Goal: Task Accomplishment & Management: Use online tool/utility

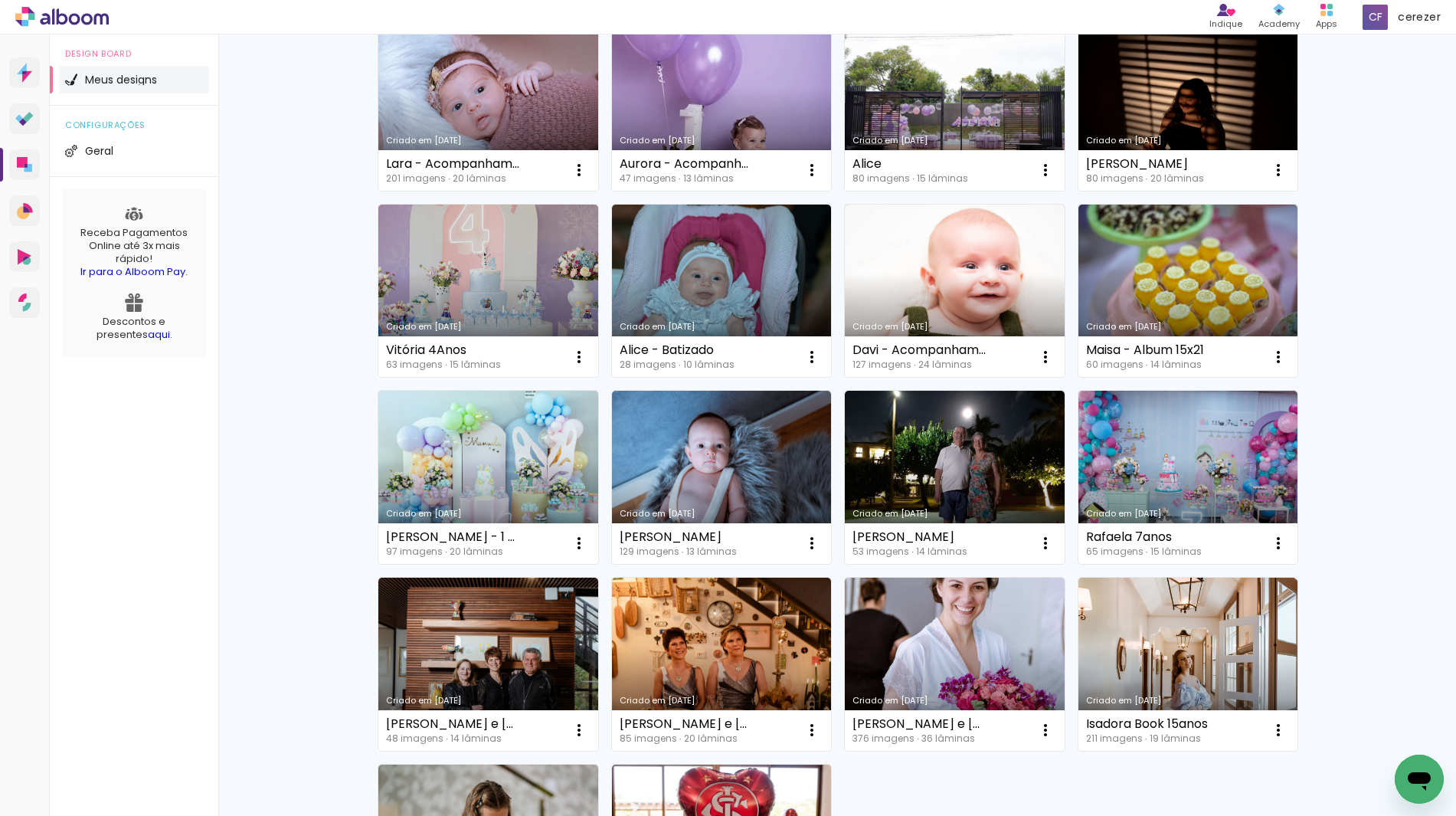
scroll to position [690, 0]
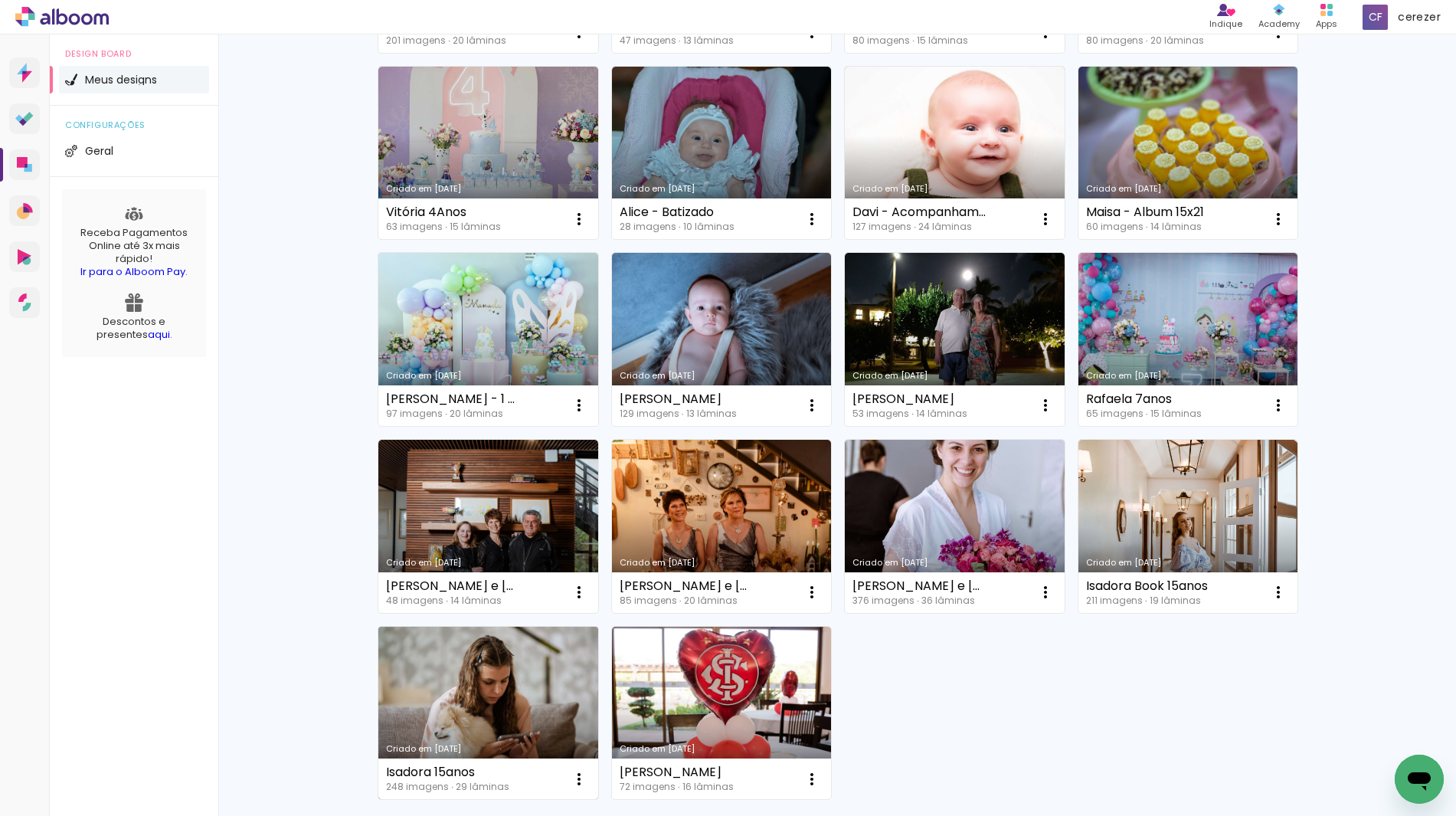
click at [456, 644] on link "Criado em [DATE]" at bounding box center [488, 713] width 220 height 173
